Goal: Task Accomplishment & Management: Manage account settings

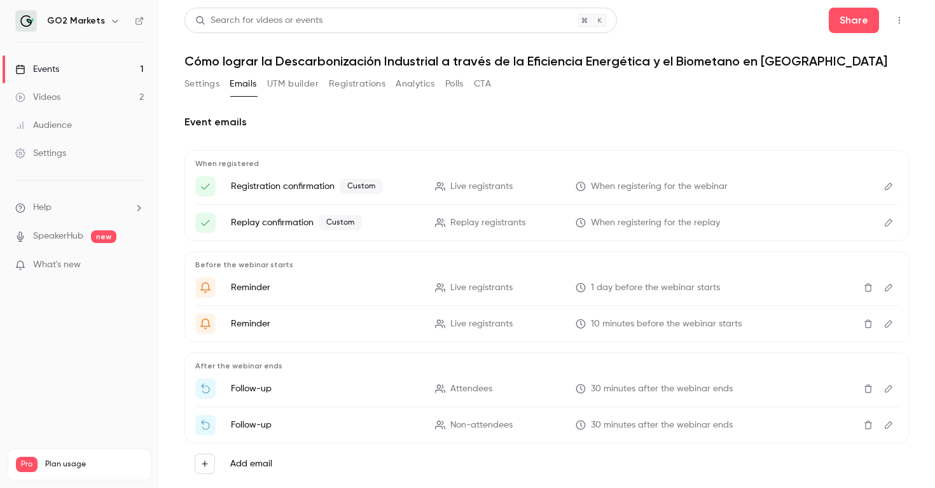
scroll to position [29, 0]
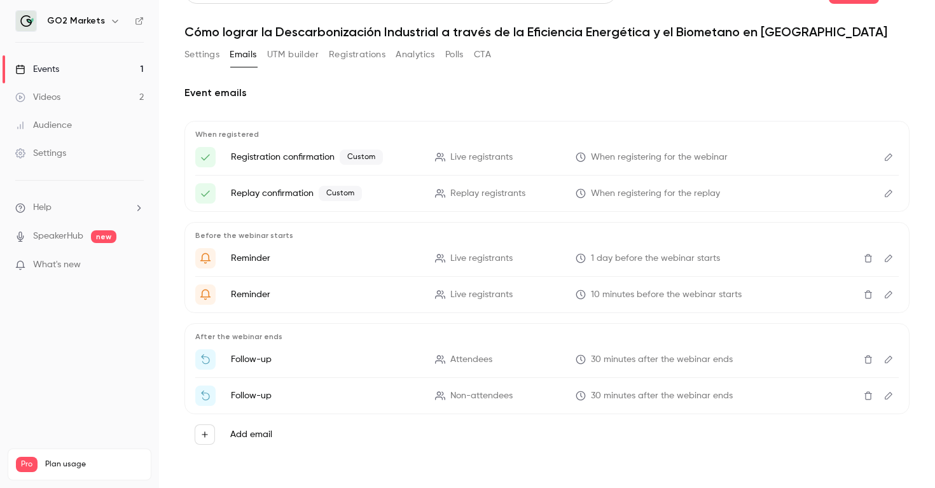
click at [374, 46] on button "Registrations" at bounding box center [357, 55] width 57 height 20
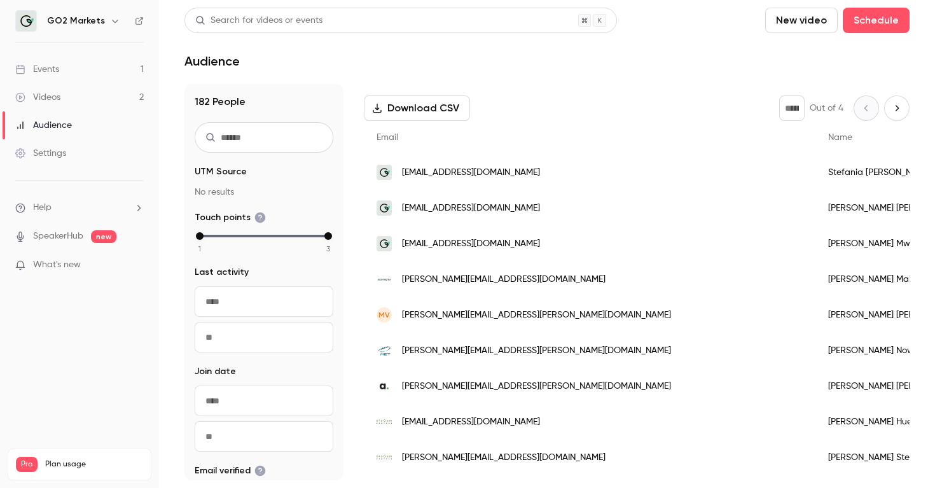
scroll to position [168, 0]
click at [588, 350] on div "[PERSON_NAME][EMAIL_ADDRESS][PERSON_NAME][DOMAIN_NAME]" at bounding box center [590, 351] width 452 height 36
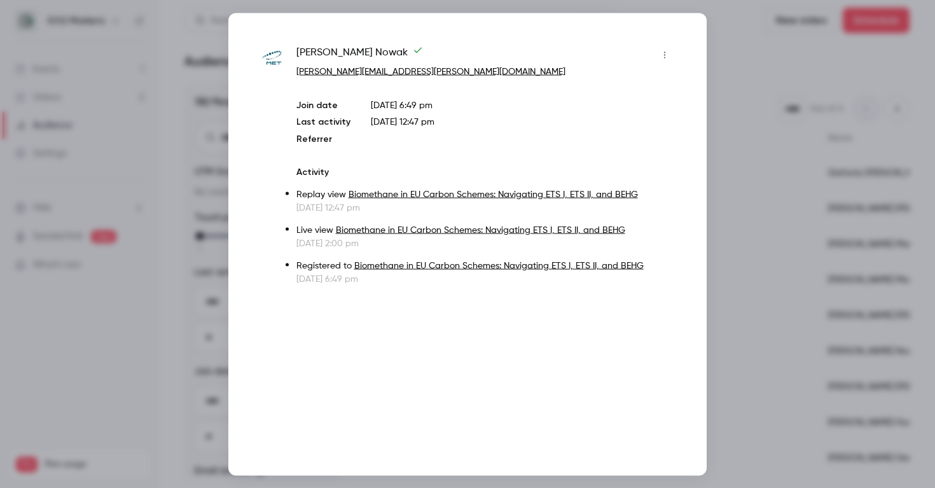
click at [742, 60] on div at bounding box center [467, 244] width 935 height 488
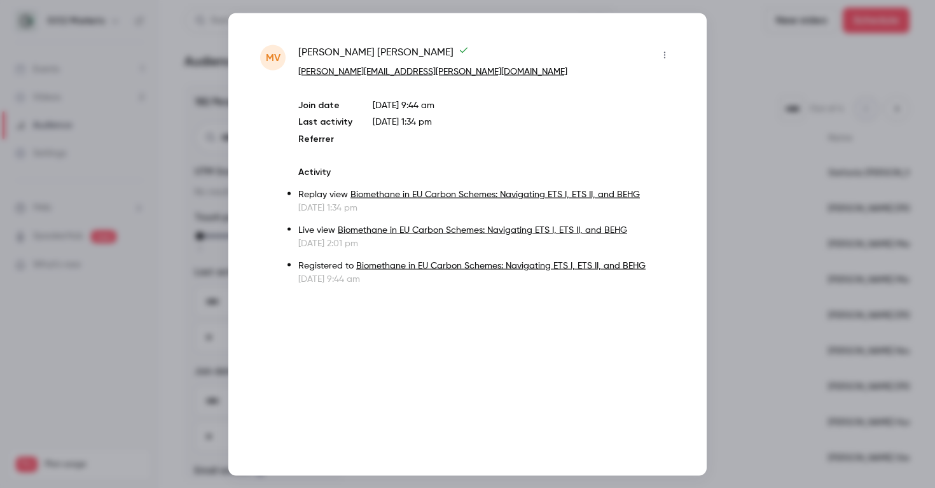
click at [762, 251] on div at bounding box center [467, 244] width 935 height 488
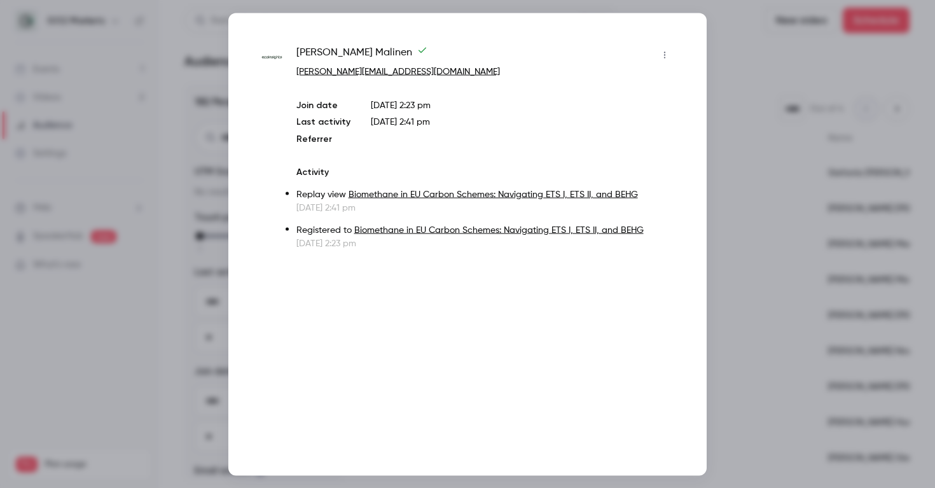
click at [729, 211] on div at bounding box center [467, 244] width 935 height 488
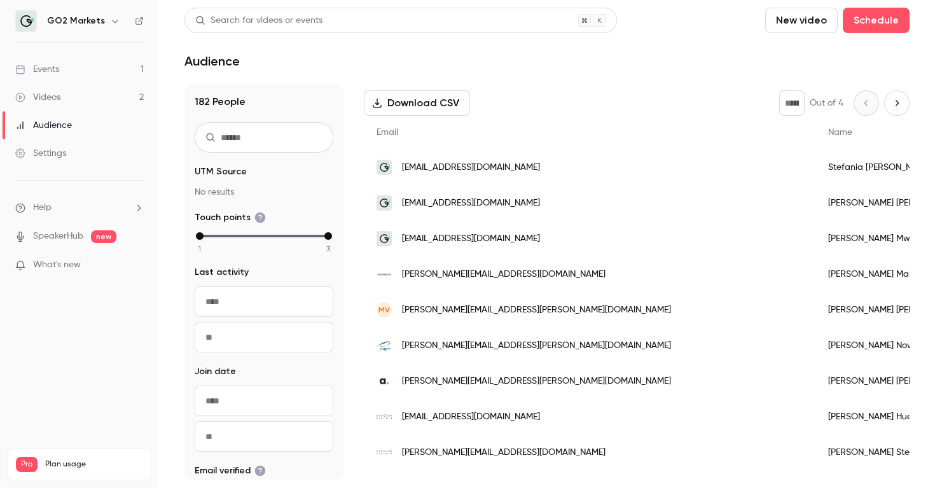
scroll to position [0, 0]
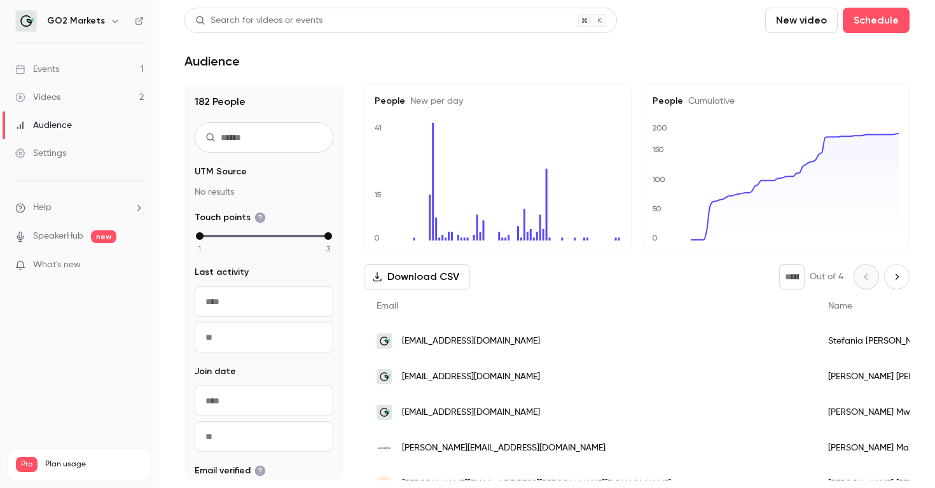
click at [60, 99] on div "Videos" at bounding box center [37, 97] width 45 height 13
